Goal: Find specific page/section: Find specific page/section

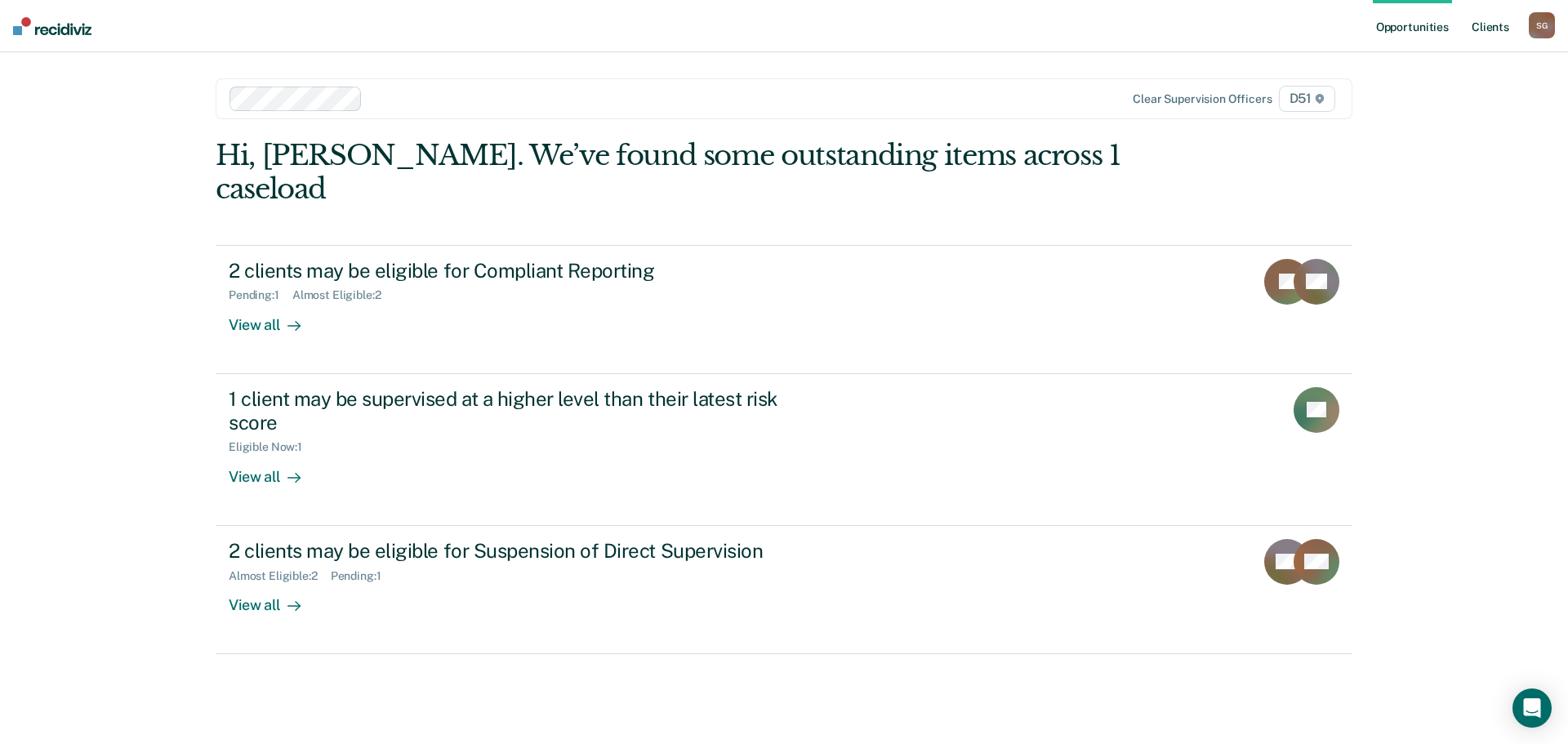
click at [1498, 22] on link "Client s" at bounding box center [1491, 26] width 44 height 52
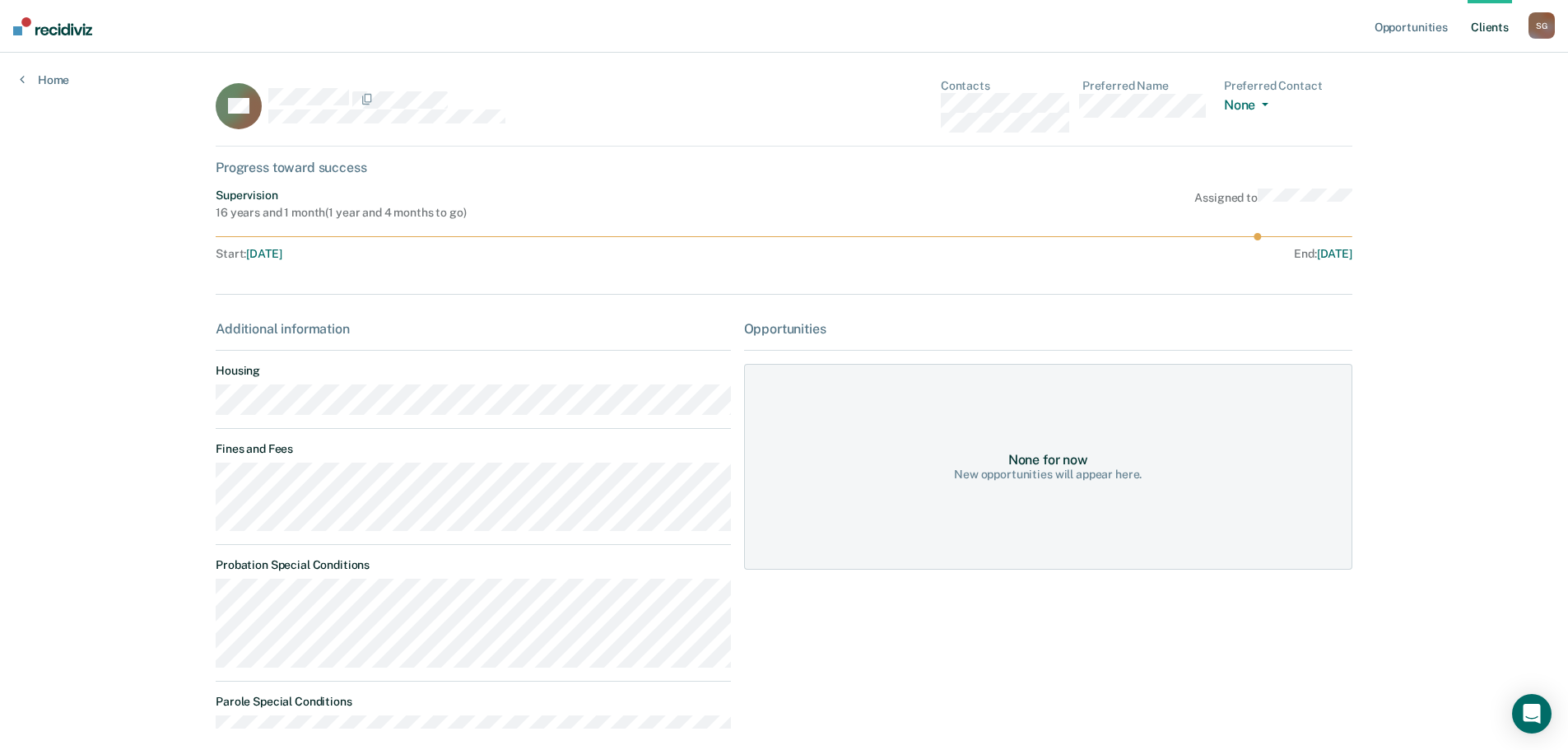
click at [205, 488] on main "CA Contacts Preferred Name Preferred Contact None Call Text Email None Progress…" at bounding box center [784, 420] width 1177 height 735
